Goal: Transaction & Acquisition: Purchase product/service

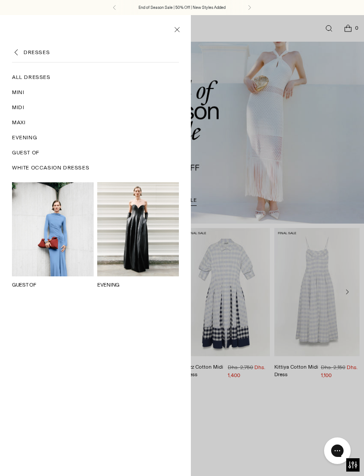
click at [17, 123] on span "Maxi" at bounding box center [18, 122] width 13 height 8
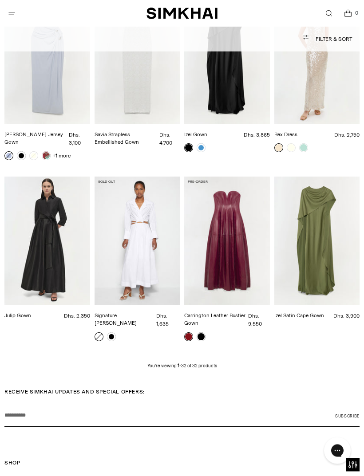
scroll to position [1169, 0]
click at [199, 367] on p "You’re viewing 1-32 of 32 products" at bounding box center [182, 366] width 70 height 7
click at [193, 366] on p "You’re viewing 1-32 of 32 products" at bounding box center [182, 366] width 70 height 7
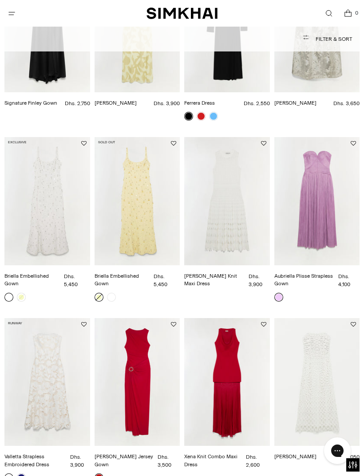
scroll to position [444, 0]
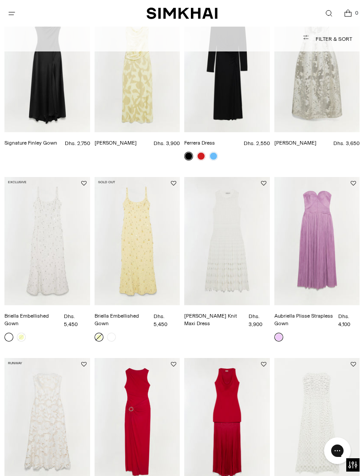
click at [241, 411] on img "Xena Knit Combo Maxi Dress" at bounding box center [227, 422] width 86 height 128
